Goal: Task Accomplishment & Management: Use online tool/utility

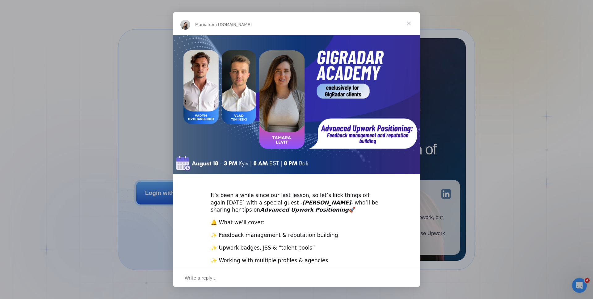
click at [412, 27] on span "Close" at bounding box center [409, 23] width 22 height 22
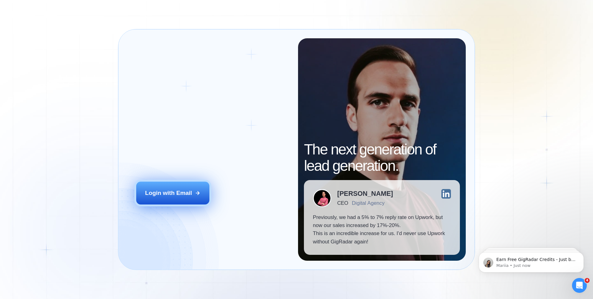
click at [176, 196] on div "Login with Email" at bounding box center [168, 193] width 47 height 8
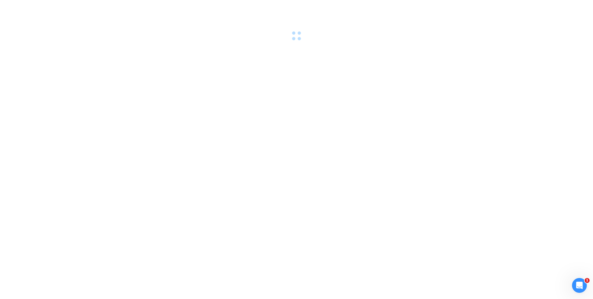
click at [294, 162] on div at bounding box center [296, 149] width 593 height 299
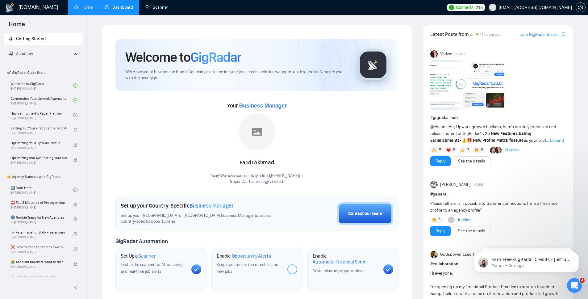
click at [130, 5] on link "Dashboard" at bounding box center [119, 7] width 28 height 5
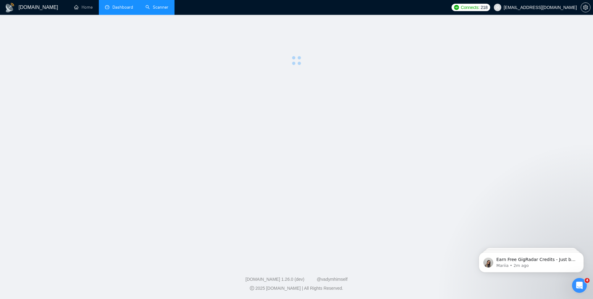
click at [146, 7] on link "Scanner" at bounding box center [156, 7] width 23 height 5
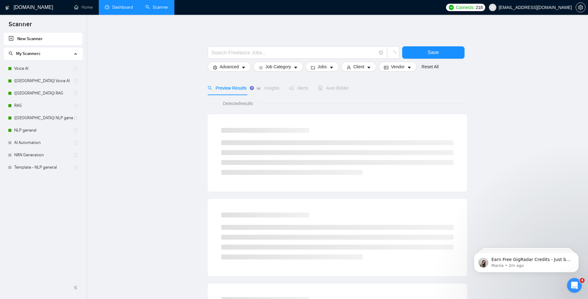
click at [115, 10] on link "Dashboard" at bounding box center [119, 7] width 28 height 5
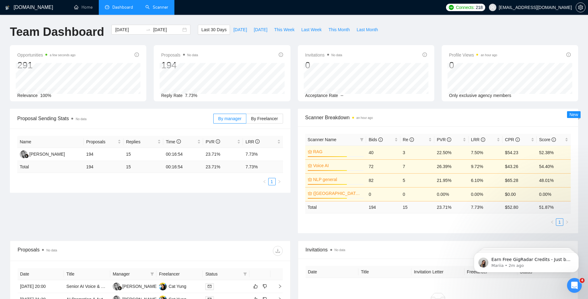
click at [51, 102] on div "Opportunities a few seconds ago 291 Relevance 100% Proposals No data 194 Reply …" at bounding box center [294, 77] width 576 height 64
click at [238, 29] on span "Today" at bounding box center [241, 29] width 14 height 7
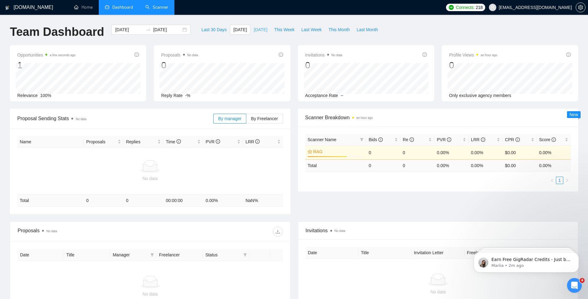
click at [254, 30] on span "Yesterday" at bounding box center [261, 29] width 14 height 7
type input "2025-08-17"
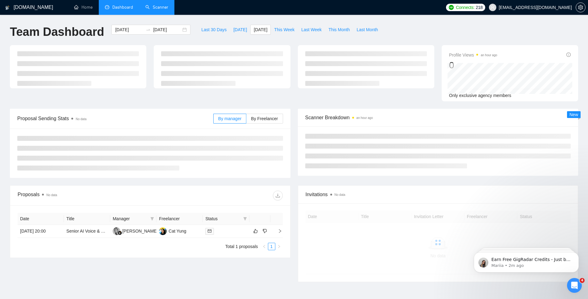
click at [253, 42] on div "Last 30 Days Today Yesterday This Week Last Week This Month Last Month" at bounding box center [289, 35] width 191 height 20
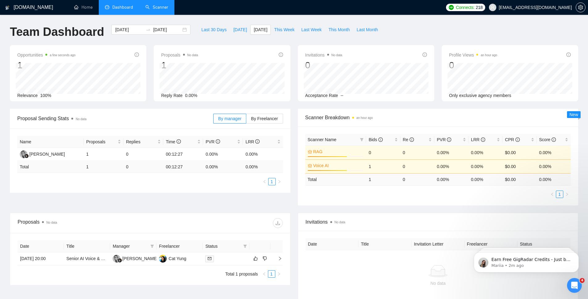
click at [167, 8] on link "Scanner" at bounding box center [156, 7] width 23 height 5
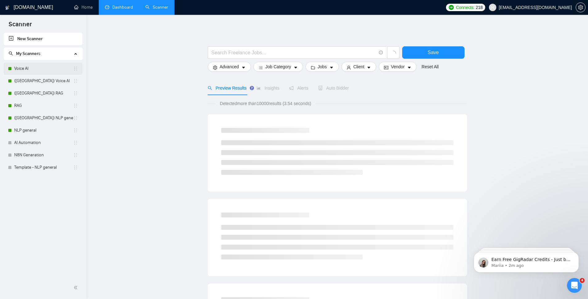
click at [36, 67] on link "Voice AI" at bounding box center [43, 68] width 59 height 12
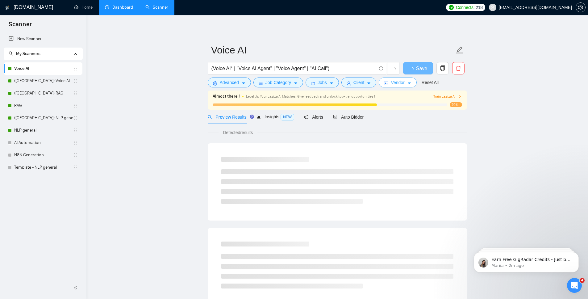
click at [403, 86] on button "Vendor" at bounding box center [398, 83] width 38 height 10
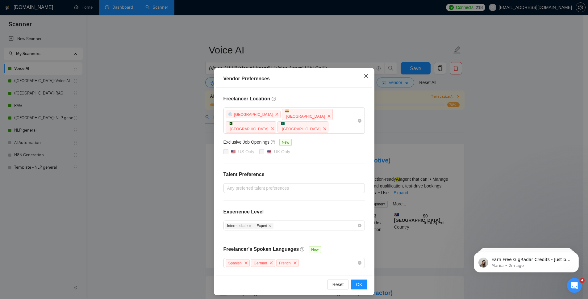
click at [366, 76] on icon "close" at bounding box center [366, 76] width 5 height 5
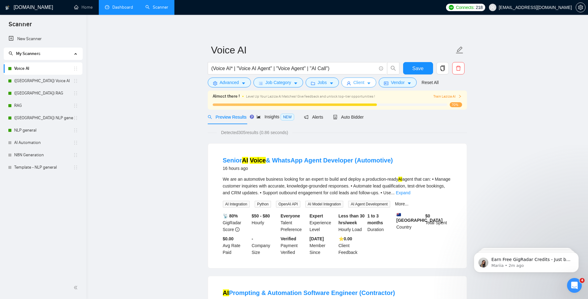
click at [368, 83] on button "Client" at bounding box center [359, 83] width 35 height 10
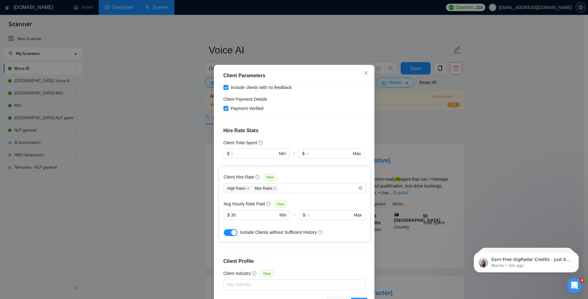
scroll to position [128, 0]
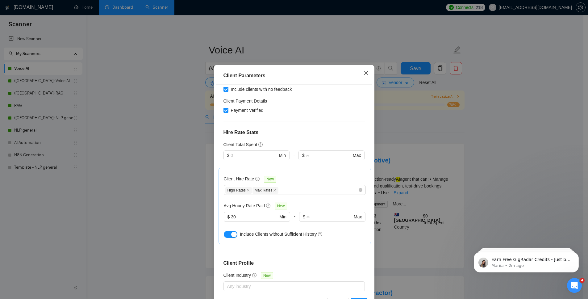
click at [360, 74] on span "Close" at bounding box center [366, 73] width 17 height 17
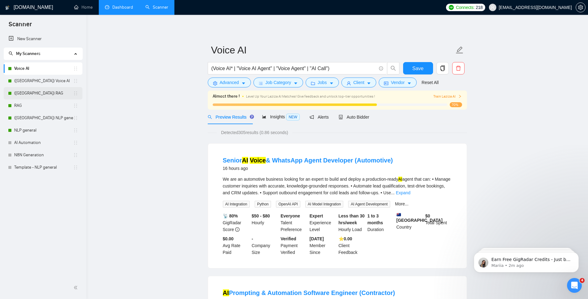
click at [23, 96] on link "(UK) RAG" at bounding box center [43, 93] width 59 height 12
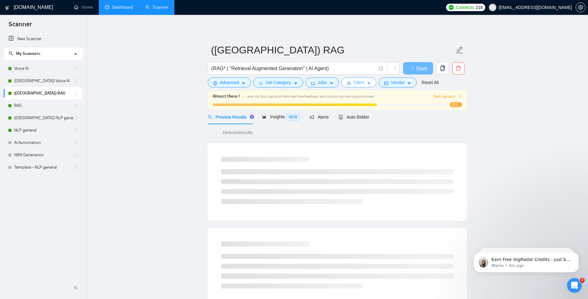
click at [377, 82] on button "Client" at bounding box center [359, 83] width 35 height 10
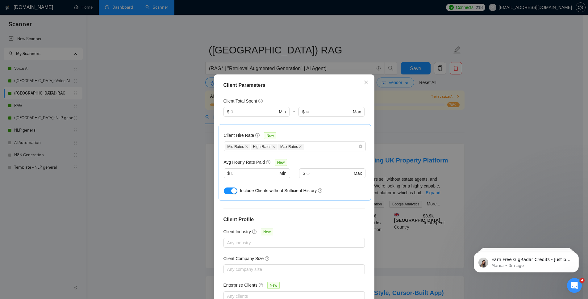
scroll to position [175, 0]
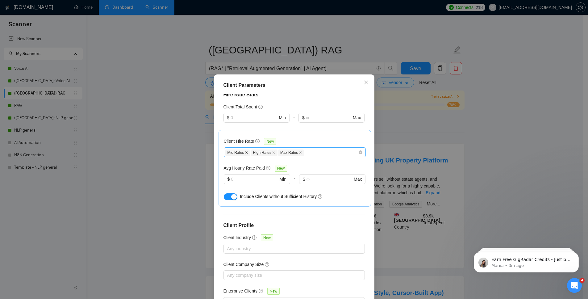
click at [246, 151] on icon "close" at bounding box center [247, 152] width 2 height 2
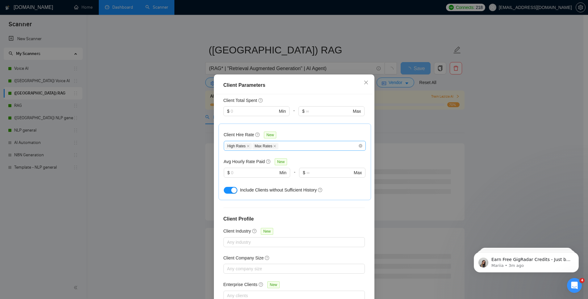
scroll to position [185, 0]
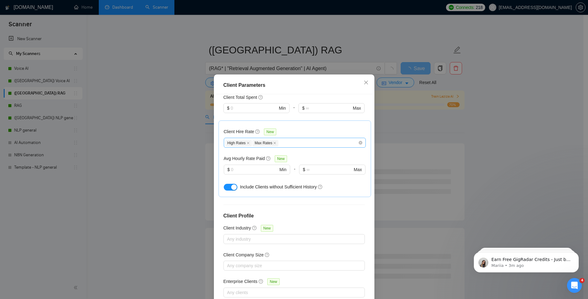
click at [242, 155] on h5 "Avg Hourly Rate Paid" at bounding box center [244, 158] width 41 height 7
click at [245, 165] on span "$ Min" at bounding box center [257, 170] width 66 height 10
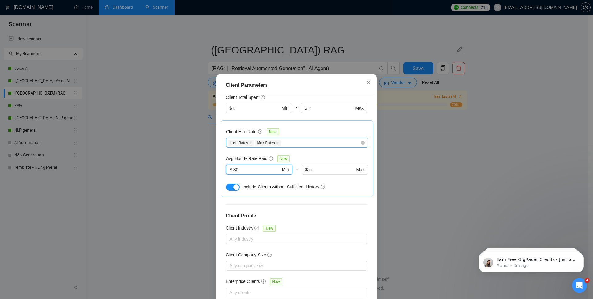
type input "30"
click at [307, 144] on div "Client Hire Rate New High Rates Max Rates Avg Hourly Rate Paid New 30 $ 30 Min …" at bounding box center [297, 159] width 142 height 66
click at [531, 41] on div "Client Parameters Client Location Include Client Countries Select Exclude Clien…" at bounding box center [296, 149] width 593 height 299
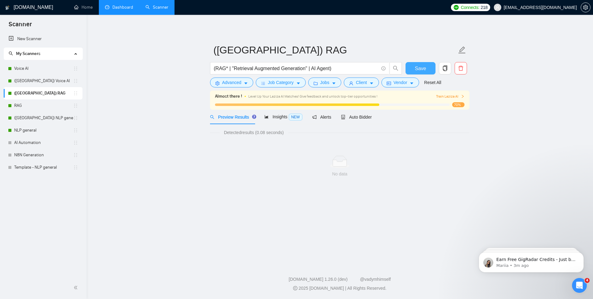
click at [416, 66] on span "Save" at bounding box center [420, 69] width 11 height 8
click at [37, 69] on link "Voice AI" at bounding box center [43, 68] width 59 height 12
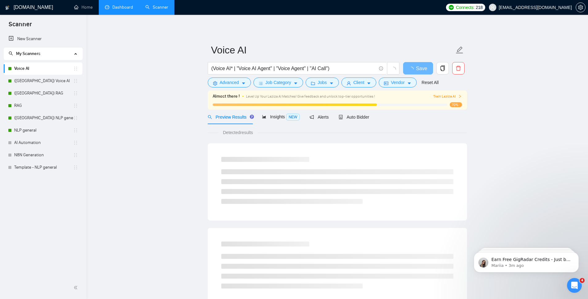
click at [152, 136] on main "Voice AI (Voice AI* | "Voice AI Agent" | "Voice Agent" | "AI Call") Save Advanc…" at bounding box center [337, 292] width 482 height 534
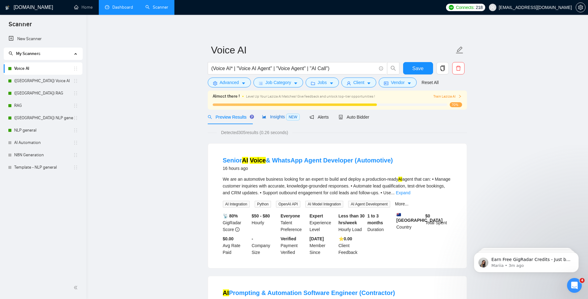
click at [280, 116] on span "Insights NEW" at bounding box center [281, 116] width 38 height 5
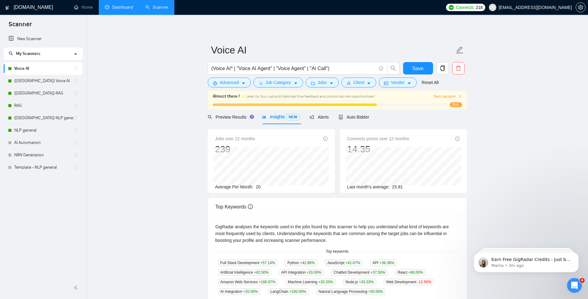
click at [183, 142] on main "Voice AI (Voice AI* | "Voice AI Agent" | "Voice Agent" | "AI Call") Save Advanc…" at bounding box center [337, 246] width 482 height 443
click at [248, 120] on div "Preview Results" at bounding box center [230, 117] width 44 height 15
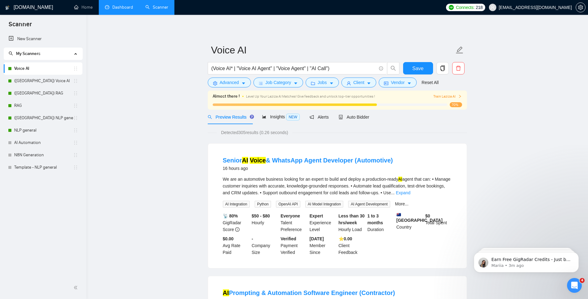
click at [293, 118] on span "NEW" at bounding box center [293, 117] width 14 height 7
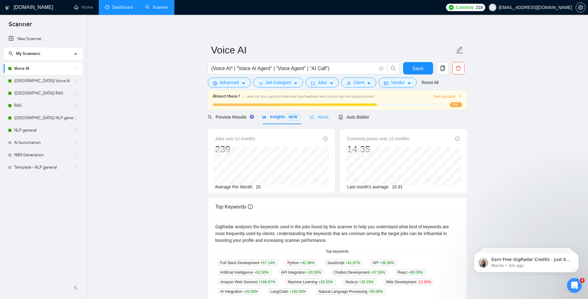
click at [329, 123] on div "Alerts" at bounding box center [319, 117] width 19 height 15
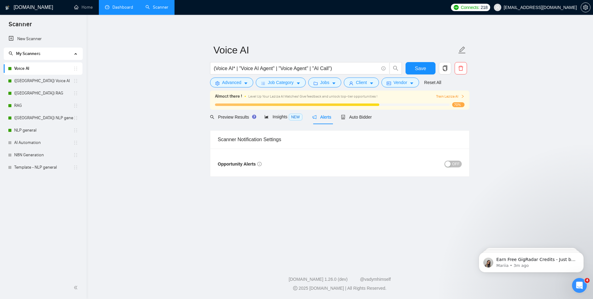
click at [162, 153] on main "Voice AI (Voice AI* | "Voice AI Agent" | "Voice Agent" | "AI Call") Save Advanc…" at bounding box center [339, 138] width 487 height 227
click at [370, 122] on div "Auto Bidder" at bounding box center [356, 117] width 31 height 15
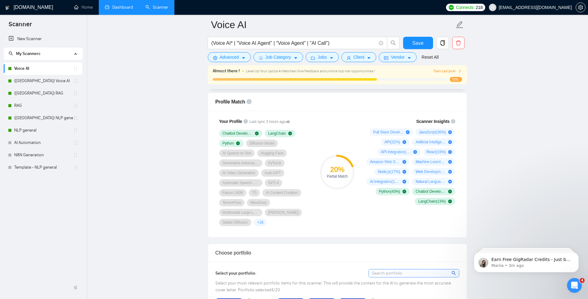
scroll to position [424, 0]
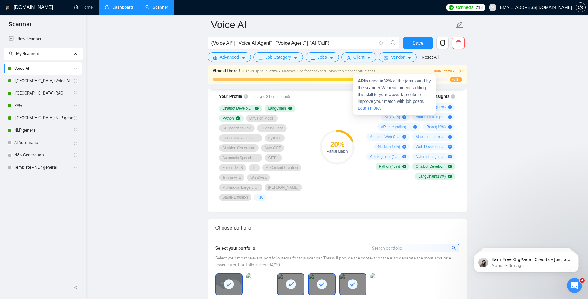
click at [405, 117] on icon "plus-circle" at bounding box center [405, 117] width 4 height 4
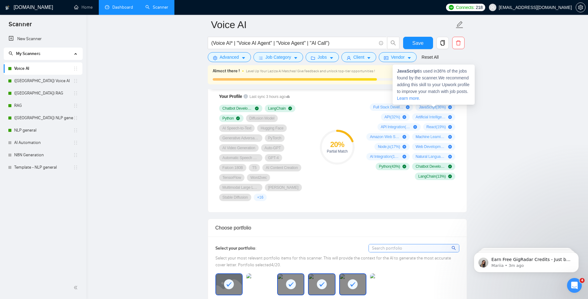
click at [451, 107] on icon "plus-circle" at bounding box center [451, 107] width 4 height 4
click at [450, 116] on icon "plus-circle" at bounding box center [451, 117] width 4 height 4
